Goal: Information Seeking & Learning: Learn about a topic

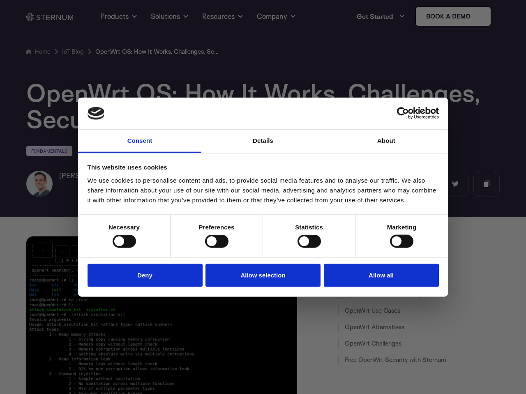
click at [140, 141] on link "Consent" at bounding box center [139, 141] width 123 height 23
click at [263, 141] on link "Details" at bounding box center [262, 141] width 123 height 23
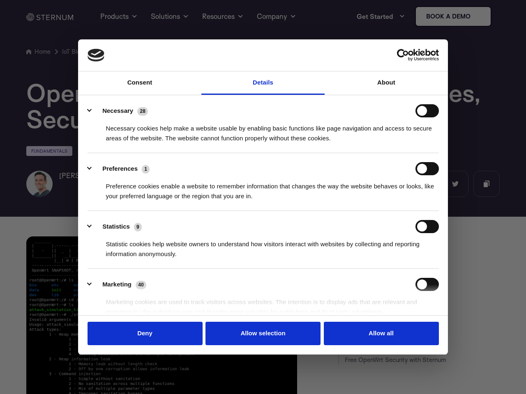
click at [386, 141] on div "Necessary cookies help make a website usable by enabling basic functions like p…" at bounding box center [262, 130] width 351 height 26
click at [124, 242] on div "Statistic cookies help website owners to understand how visitors interact with …" at bounding box center [262, 246] width 351 height 26
click at [216, 242] on div "Statistic cookies help website owners to understand how visitors interact with …" at bounding box center [262, 246] width 351 height 26
click at [309, 242] on div "Statistic cookies help website owners to understand how visitors interact with …" at bounding box center [262, 246] width 351 height 26
click at [401, 242] on div "Statistic cookies help website owners to understand how visitors interact with …" at bounding box center [262, 246] width 351 height 26
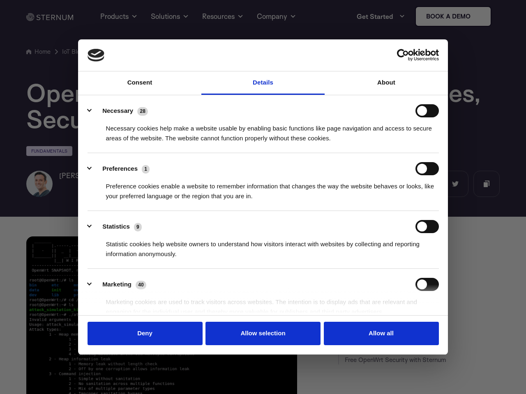
click at [145, 275] on li "Marketing 40 Marketing cookies are used to track visitors across websites. The …" at bounding box center [262, 298] width 351 height 58
click at [263, 275] on li "Marketing 40 Marketing cookies are used to track visitors across websites. The …" at bounding box center [262, 298] width 351 height 58
click at [381, 275] on li "Marketing 40 Marketing cookies are used to track visitors across websites. The …" at bounding box center [262, 298] width 351 height 58
